Goal: Find specific page/section: Find specific page/section

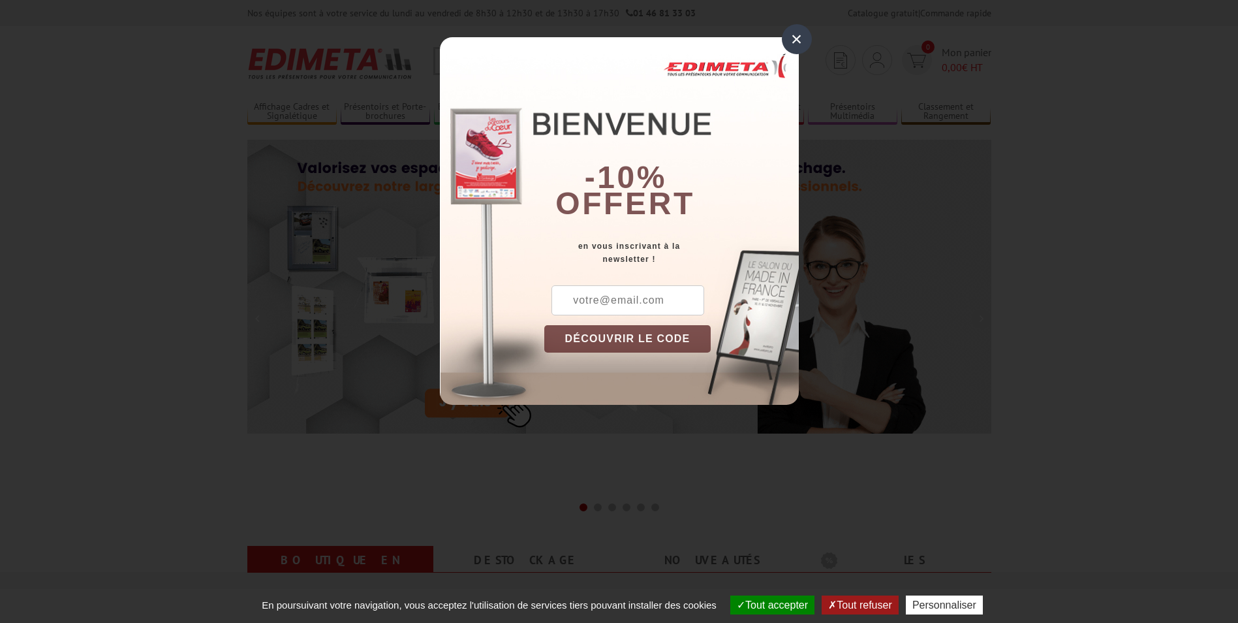
click at [804, 38] on div "×" at bounding box center [797, 39] width 30 height 30
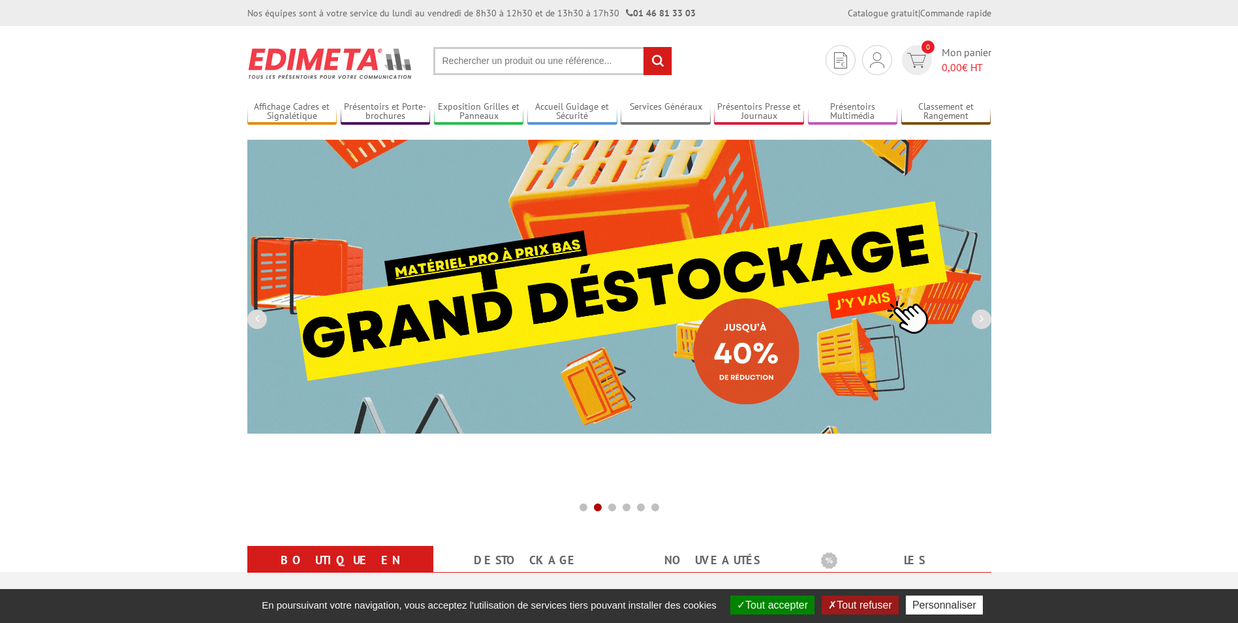
click at [542, 67] on input "text" at bounding box center [552, 61] width 239 height 28
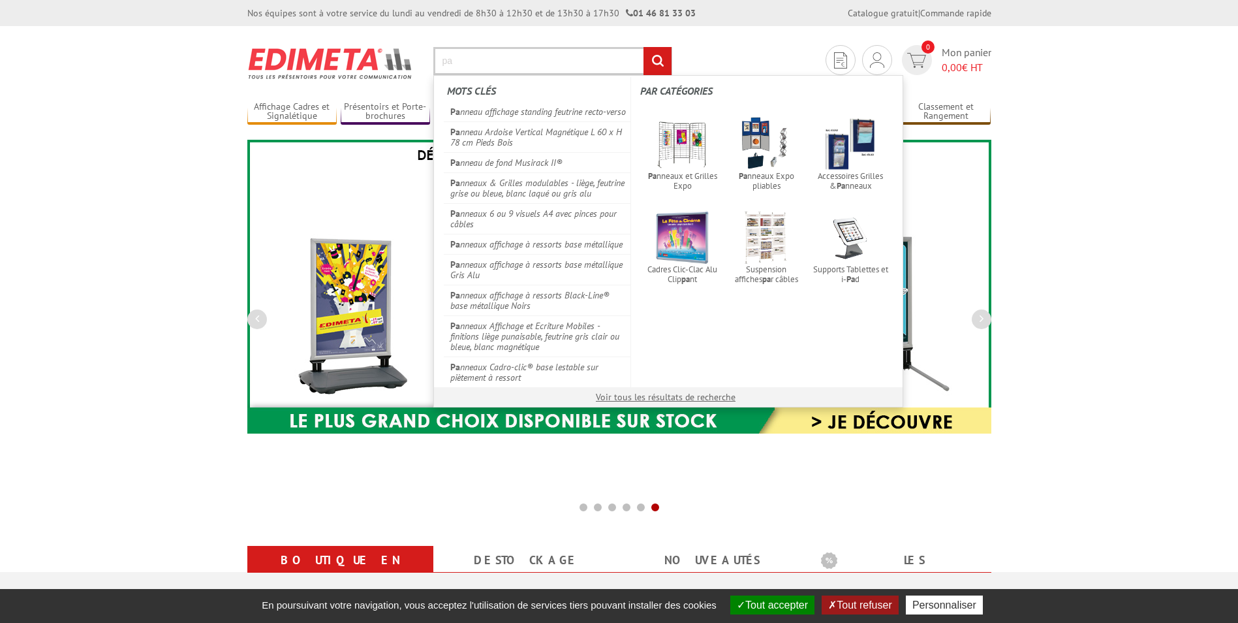
type input "p"
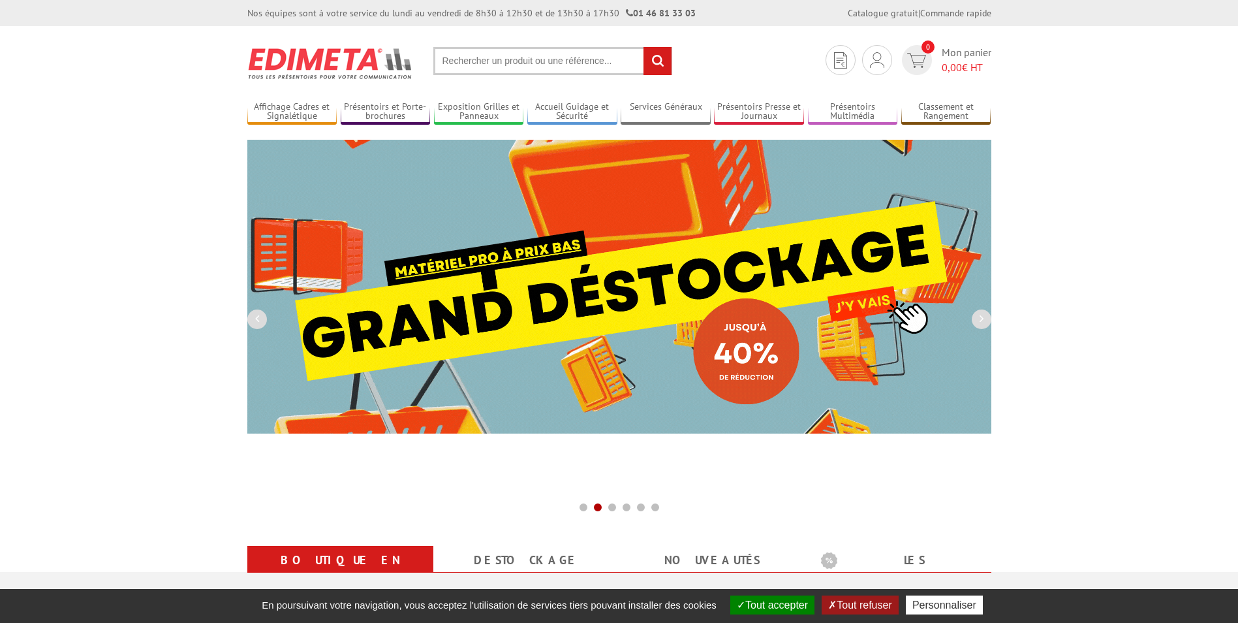
click at [471, 58] on input "text" at bounding box center [552, 61] width 239 height 28
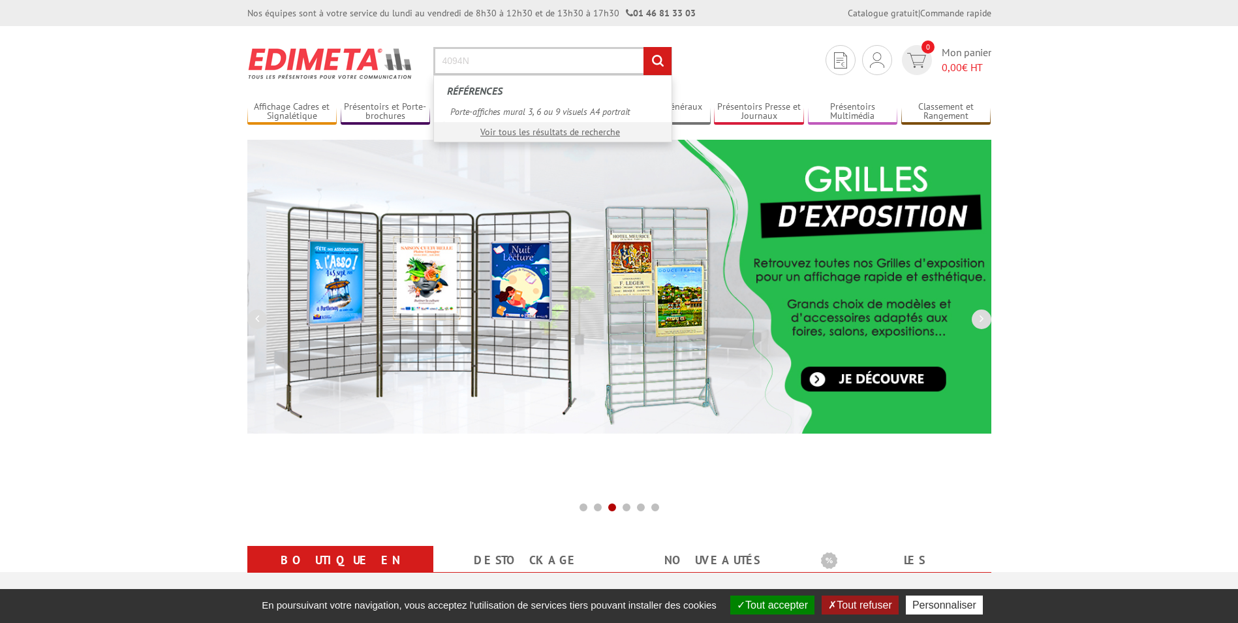
type input "4094N"
click at [643, 47] on input "rechercher" at bounding box center [657, 61] width 28 height 28
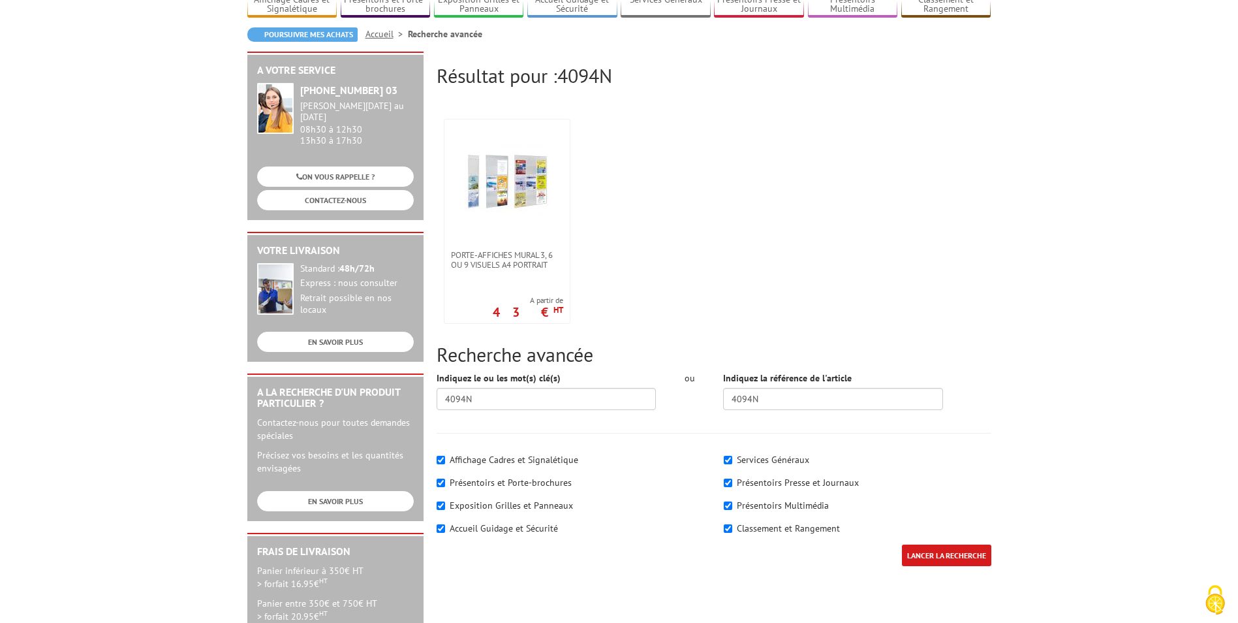
scroll to position [131, 0]
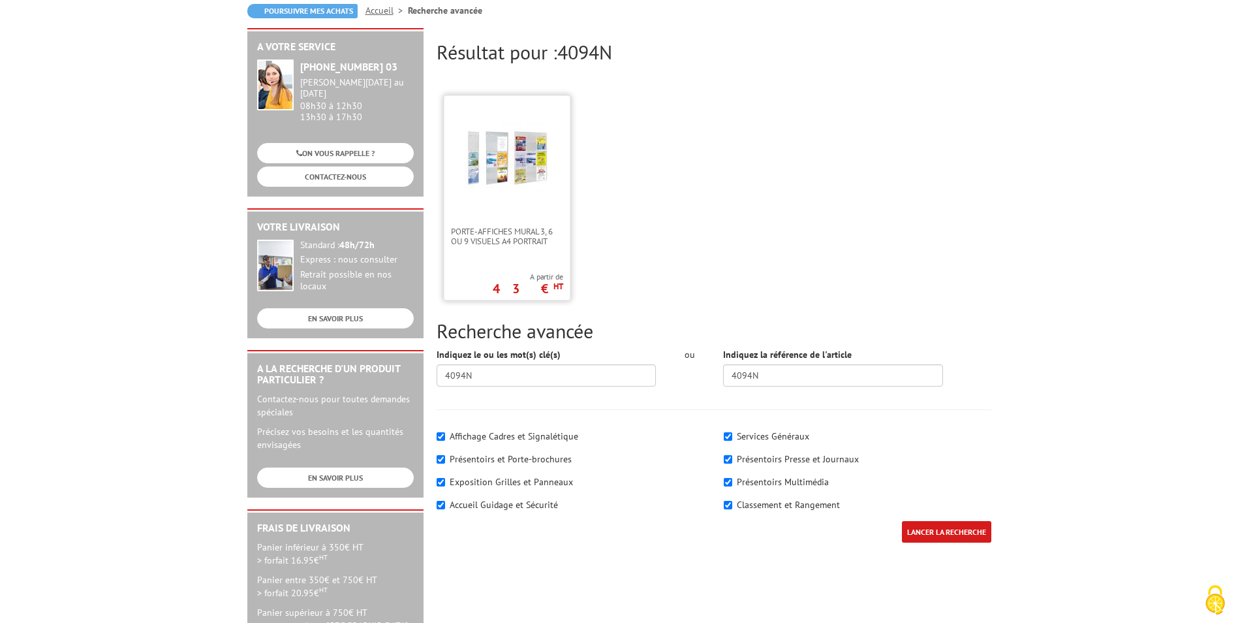
drag, startPoint x: 532, startPoint y: 241, endPoint x: 495, endPoint y: 268, distance: 45.7
click at [495, 268] on div "Porte-affiches mural 3, 6 ou 9 visuels A4 portrait A partir de 43 € HT" at bounding box center [507, 197] width 127 height 205
click at [502, 241] on span "Porte-affiches mural 3, 6 ou 9 visuels A4 portrait" at bounding box center [507, 236] width 112 height 20
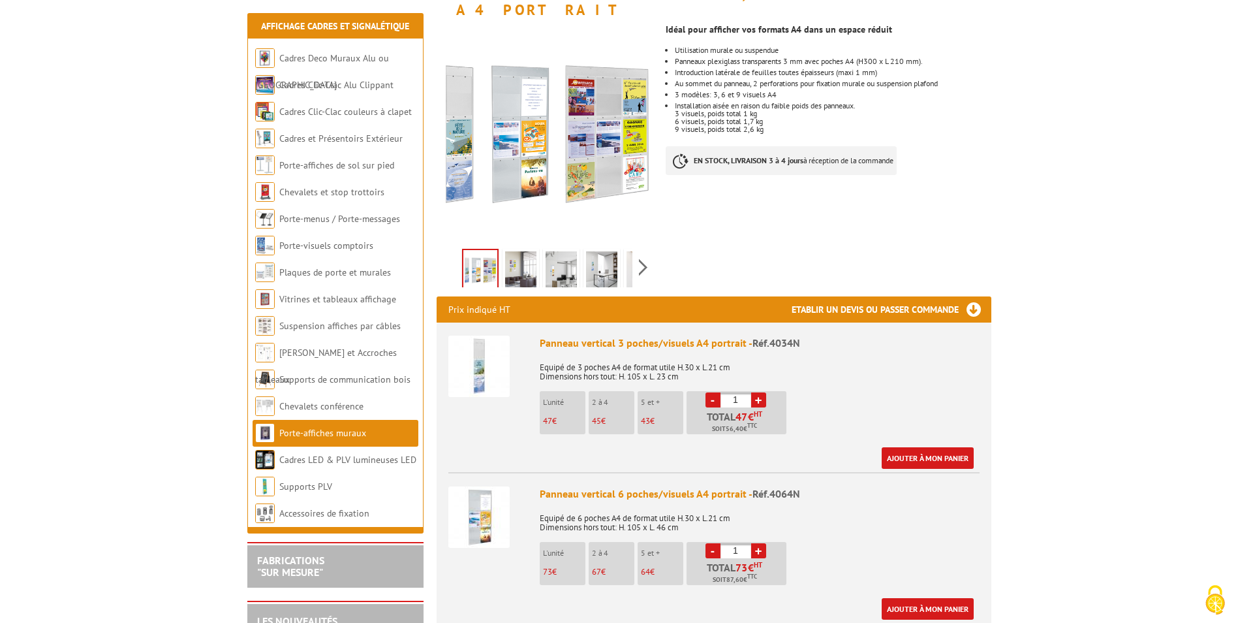
scroll to position [261, 0]
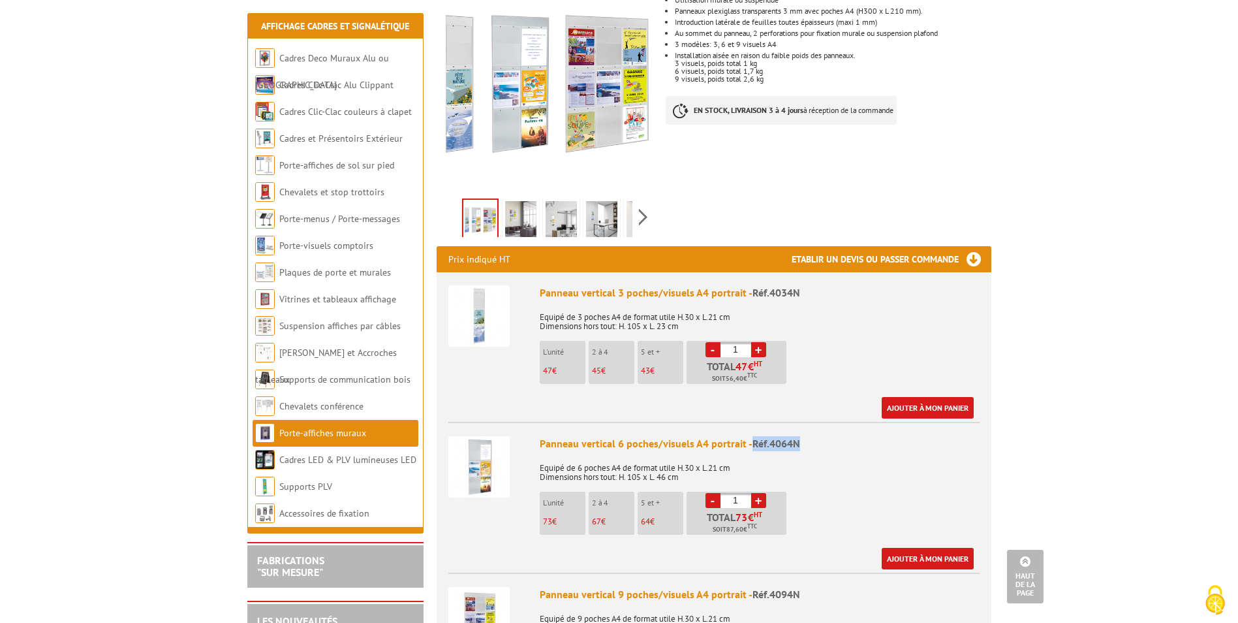
drag, startPoint x: 796, startPoint y: 427, endPoint x: 750, endPoint y: 427, distance: 46.3
click at [752, 437] on span "Réf.4064N" at bounding box center [776, 443] width 48 height 13
copy span "Réf.4064N"
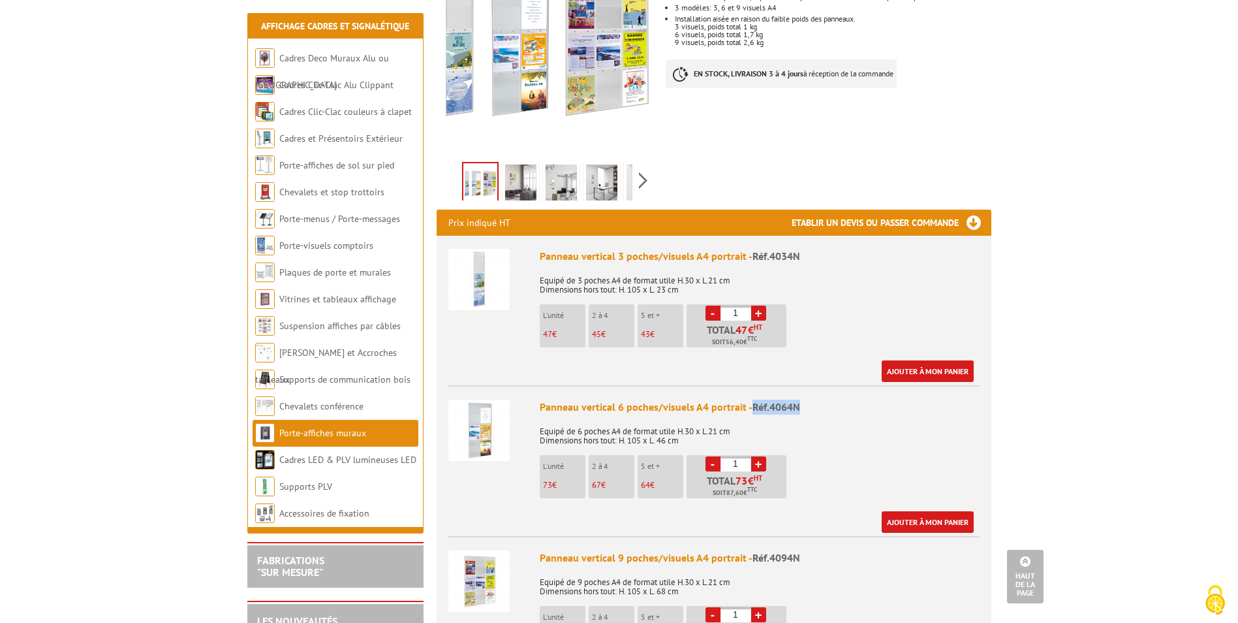
scroll to position [326, 0]
